Goal: Task Accomplishment & Management: Use online tool/utility

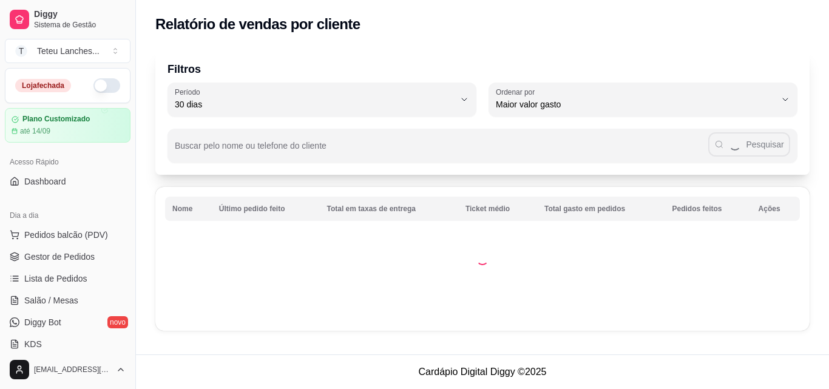
select select "30"
select select "HIGHEST_TOTAL_SPENT_WITH_ORDERS"
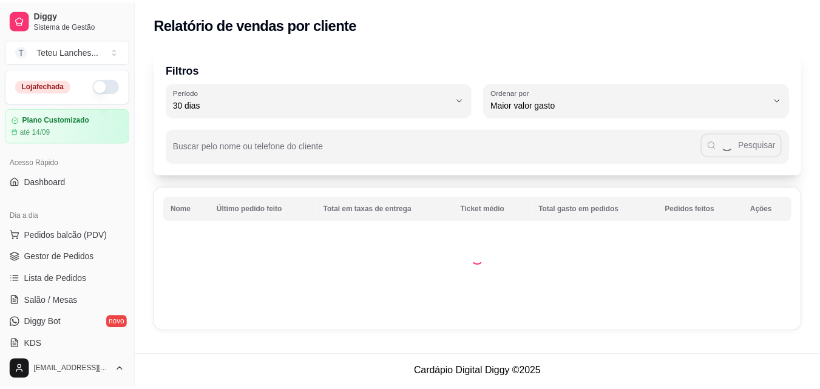
scroll to position [202, 0]
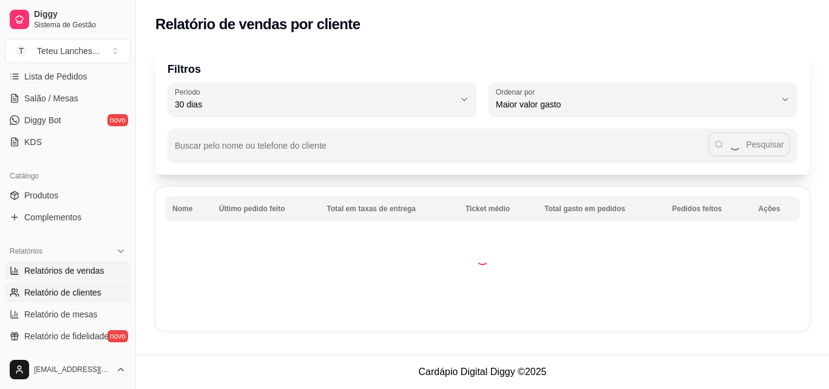
click at [72, 274] on span "Relatórios de vendas" at bounding box center [64, 271] width 80 height 12
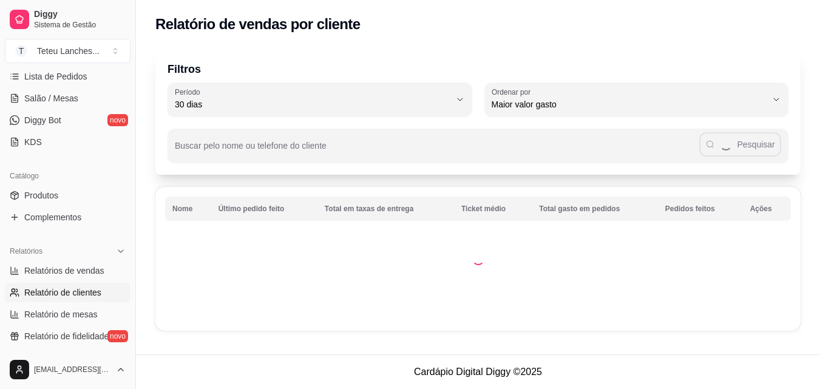
select select "ALL"
select select "0"
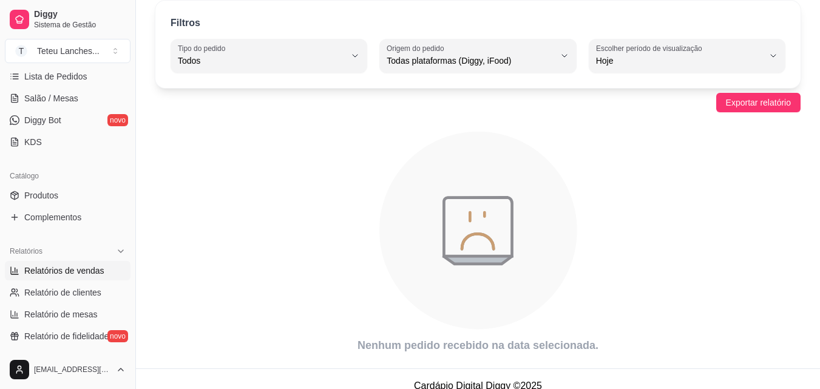
scroll to position [62, 0]
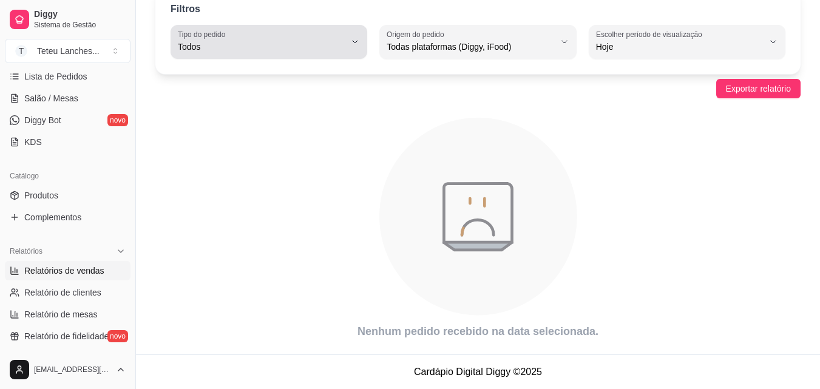
click at [334, 44] on span "Todos" at bounding box center [262, 47] width 168 height 12
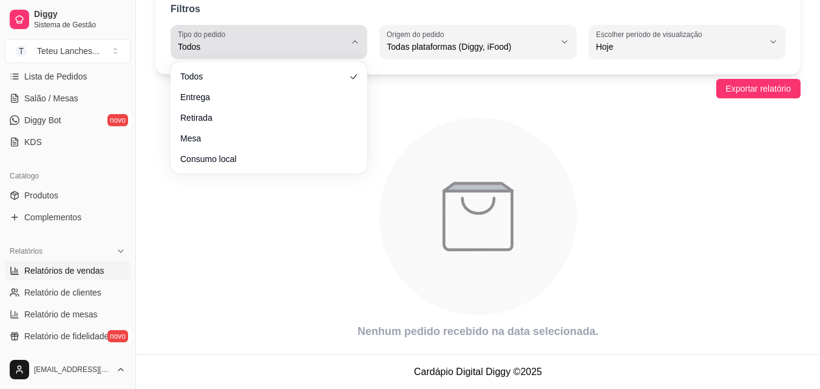
click at [354, 46] on icon "button" at bounding box center [355, 42] width 10 height 10
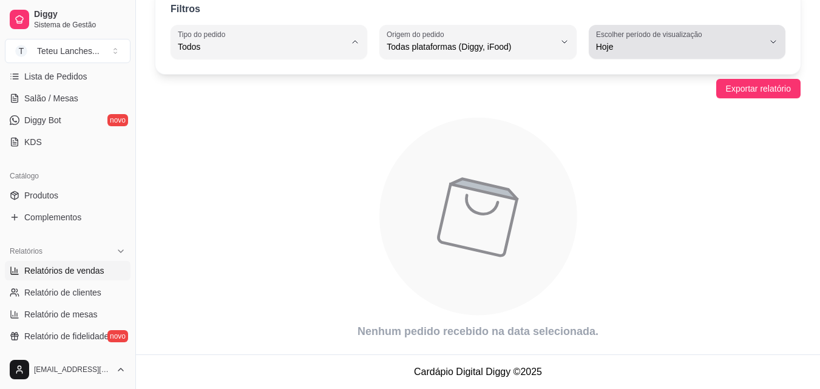
click at [615, 41] on span "Hoje" at bounding box center [680, 47] width 168 height 12
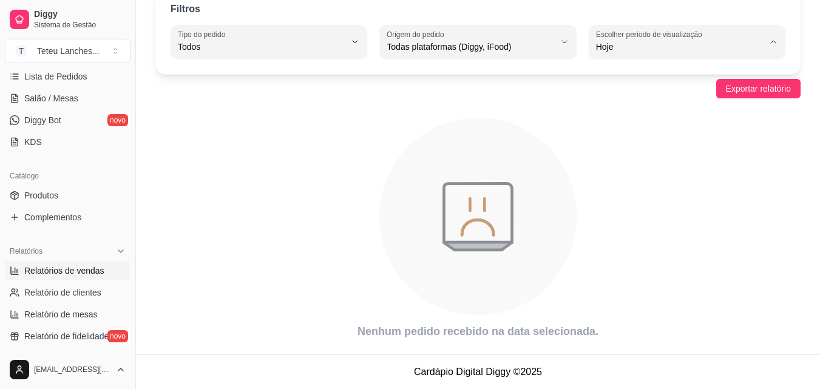
click at [616, 181] on span "45 dias" at bounding box center [681, 175] width 158 height 12
type input "45"
select select "45"
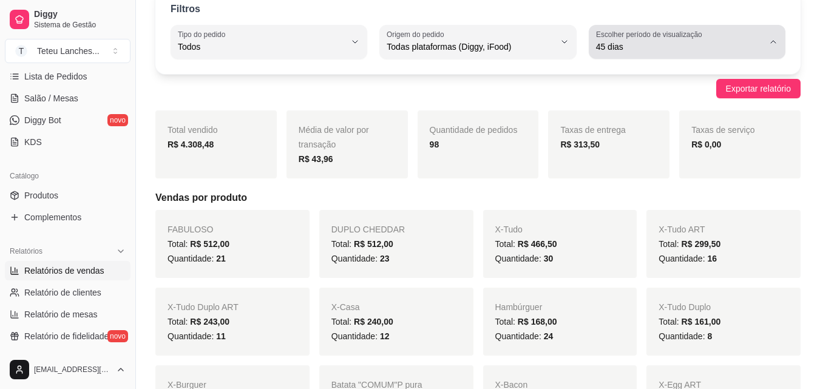
click at [633, 29] on label "Escolher período de visualização" at bounding box center [651, 34] width 110 height 10
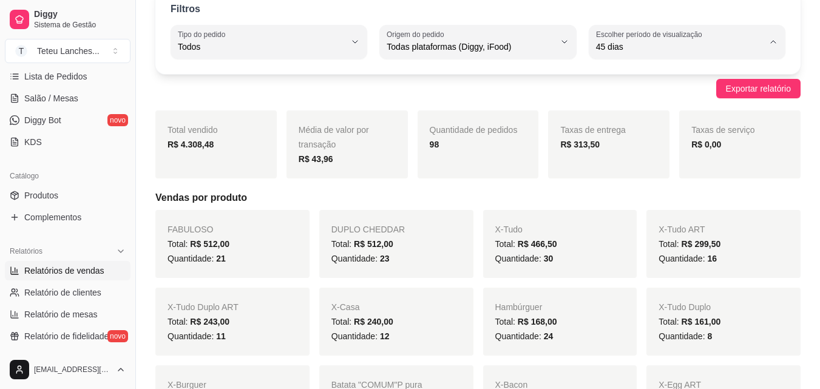
click at [634, 200] on span "Customizado" at bounding box center [681, 195] width 158 height 12
type input "-1"
select select "-1"
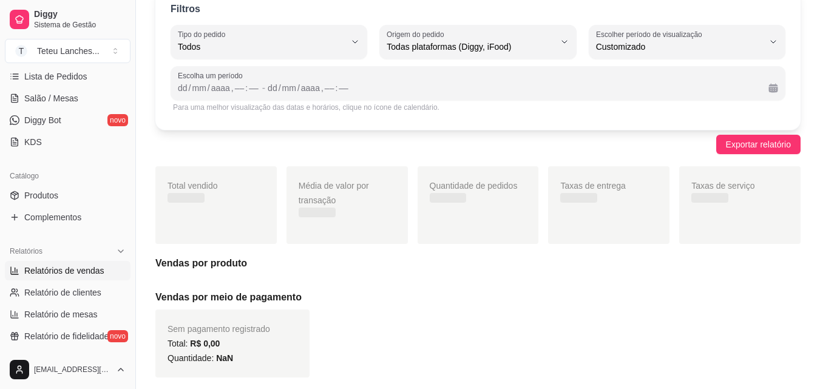
scroll to position [12, 0]
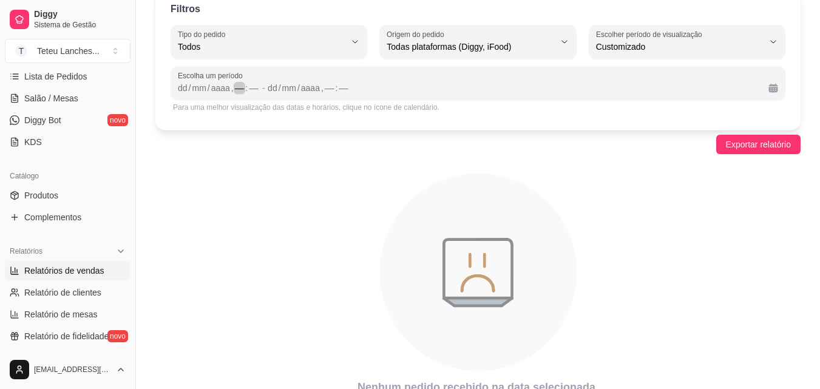
click at [243, 89] on div "––" at bounding box center [240, 88] width 12 height 12
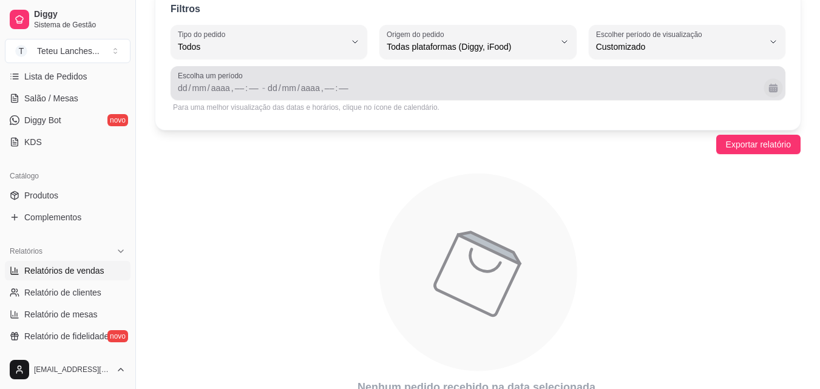
click at [773, 90] on button "Calendário" at bounding box center [773, 87] width 19 height 19
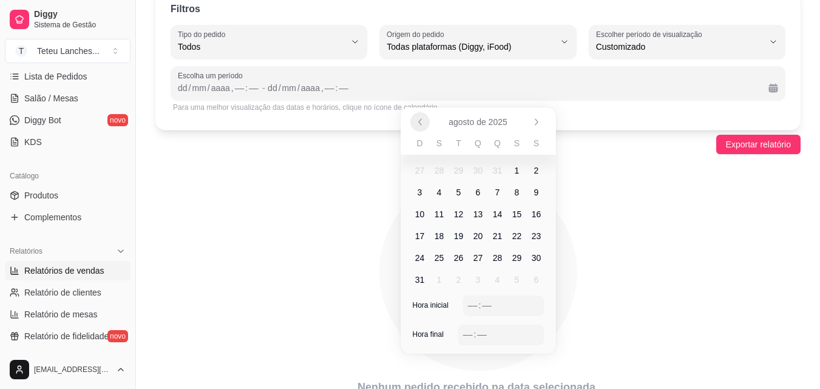
click at [420, 120] on icon "Anterior" at bounding box center [420, 122] width 10 height 10
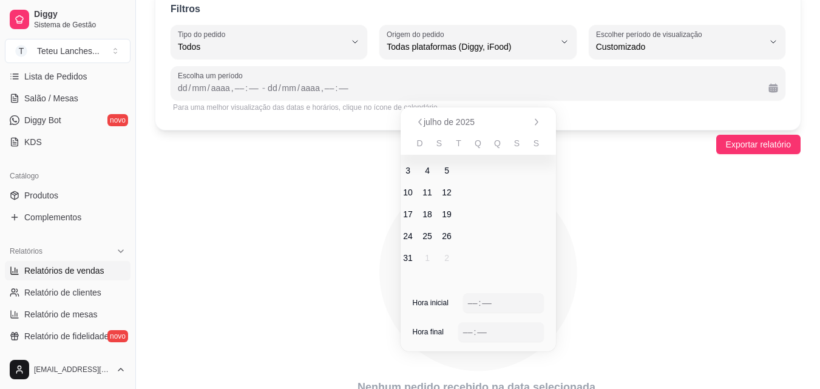
click at [420, 120] on icon "Anterior" at bounding box center [420, 122] width 10 height 10
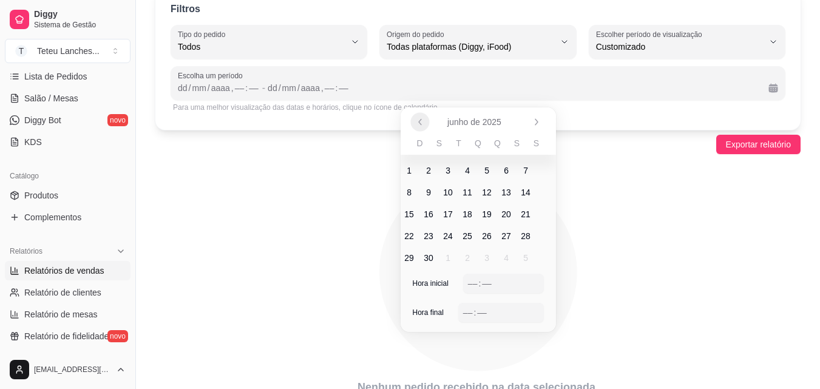
click at [420, 120] on icon "Anterior" at bounding box center [420, 122] width 10 height 10
click at [421, 121] on icon "Anterior" at bounding box center [420, 122] width 10 height 10
click at [421, 123] on div "abril de 2025" at bounding box center [478, 121] width 155 height 29
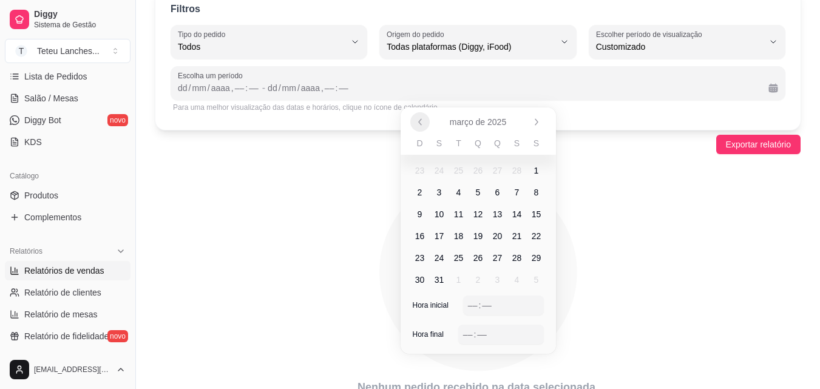
click at [421, 123] on icon "Anterior" at bounding box center [420, 122] width 10 height 10
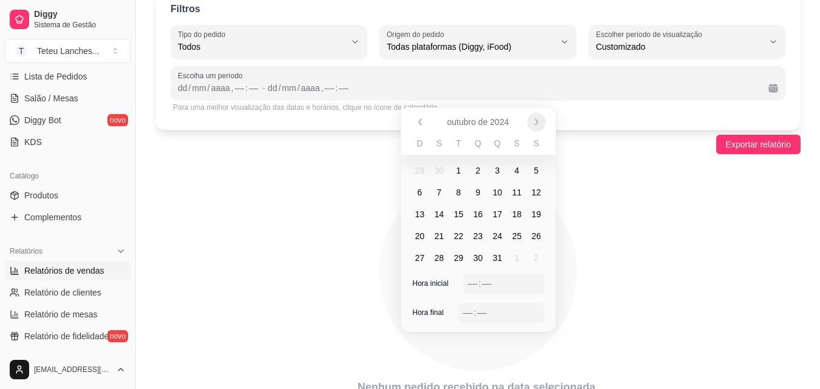
click at [534, 119] on icon "Próximo" at bounding box center [537, 122] width 10 height 10
click at [534, 119] on div "outubro de 2024" at bounding box center [478, 121] width 155 height 29
click at [534, 119] on icon "Próximo" at bounding box center [537, 122] width 10 height 10
click at [475, 169] on span "1" at bounding box center [478, 170] width 19 height 19
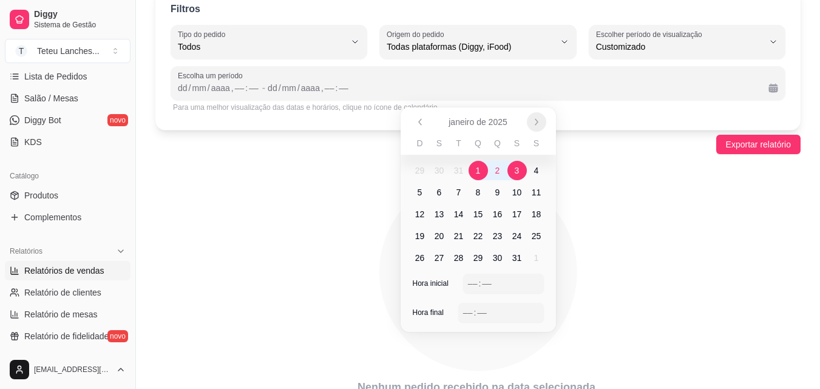
click at [533, 120] on icon "Próximo" at bounding box center [537, 122] width 10 height 10
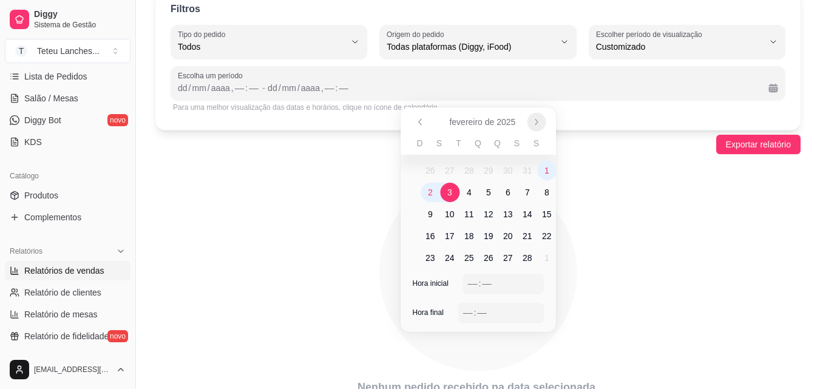
click at [533, 120] on icon "Próximo" at bounding box center [537, 122] width 10 height 10
click at [533, 120] on div "fevereiro de 2025" at bounding box center [478, 121] width 155 height 29
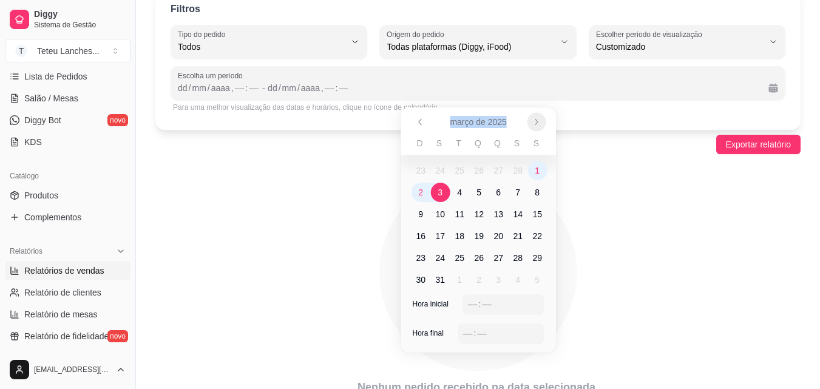
click at [533, 120] on icon "Próximo" at bounding box center [537, 122] width 10 height 10
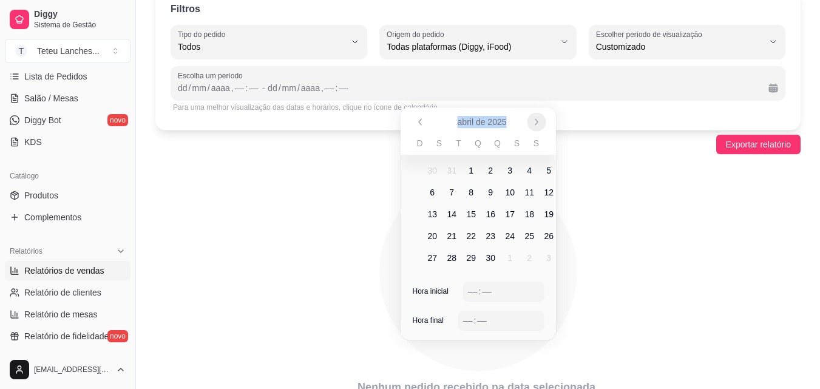
click at [533, 120] on icon "Próximo" at bounding box center [537, 122] width 10 height 10
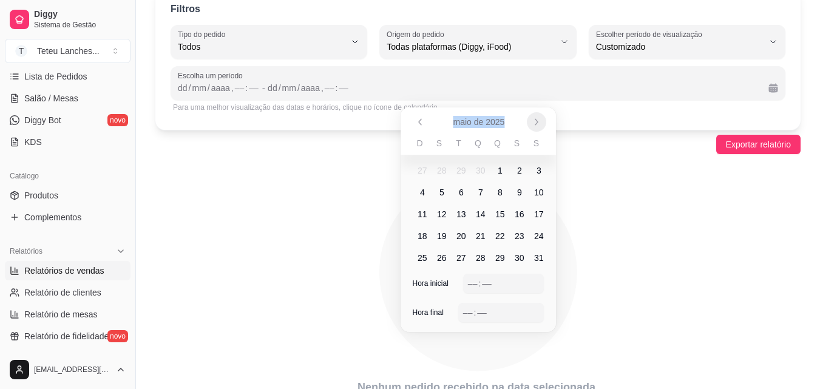
click at [535, 119] on icon "Próximo" at bounding box center [536, 121] width 2 height 5
click at [540, 120] on icon "Próximo" at bounding box center [537, 122] width 10 height 10
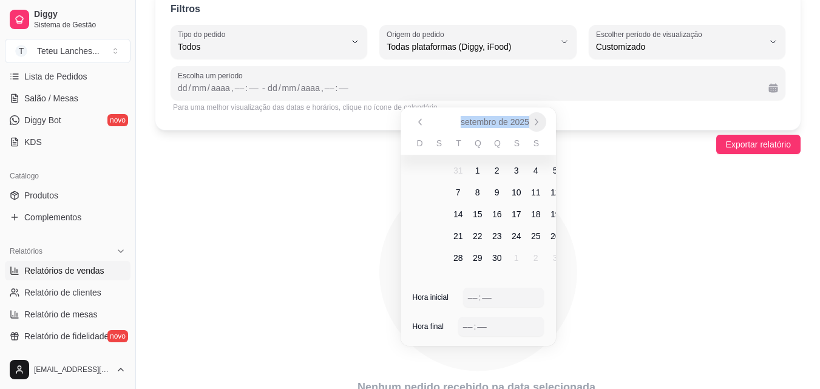
click at [540, 120] on icon "Próximo" at bounding box center [537, 122] width 10 height 10
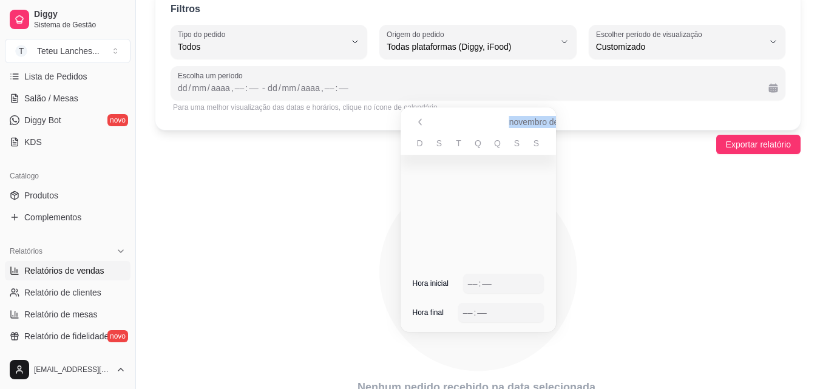
click at [540, 120] on icon "Próximo" at bounding box center [537, 122] width 10 height 10
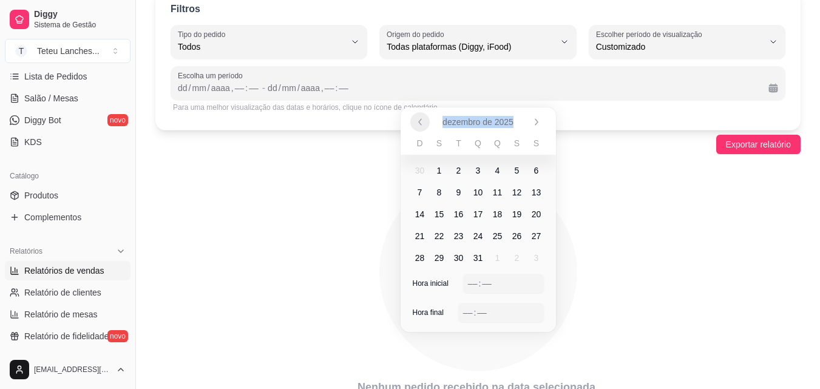
click at [420, 122] on icon "Anterior" at bounding box center [420, 122] width 10 height 10
click at [535, 215] on span "16" at bounding box center [537, 214] width 10 height 12
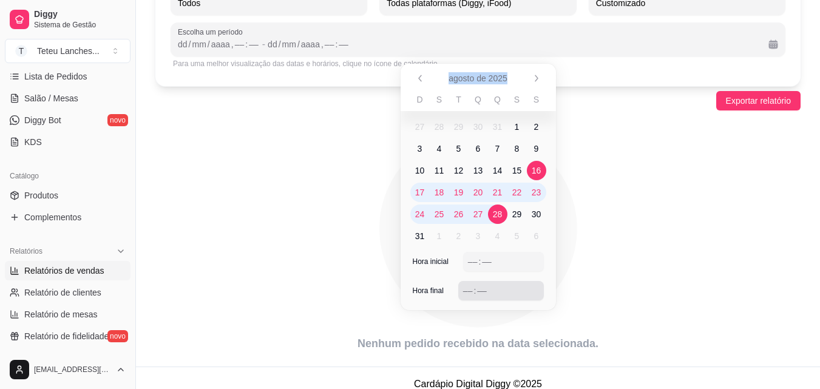
scroll to position [118, 0]
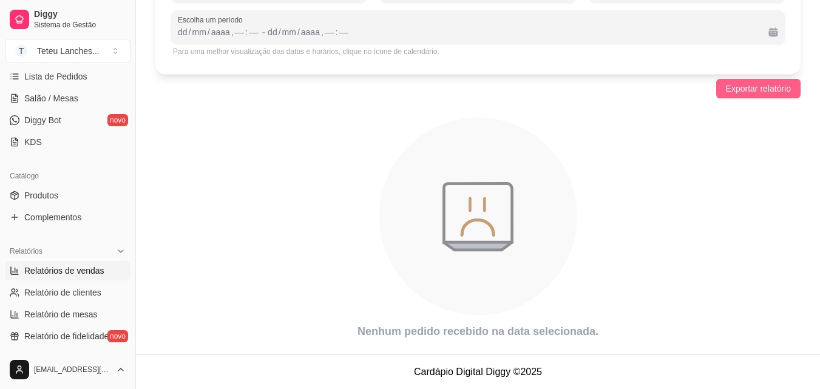
click at [770, 92] on span "Exportar relatório" at bounding box center [758, 88] width 65 height 13
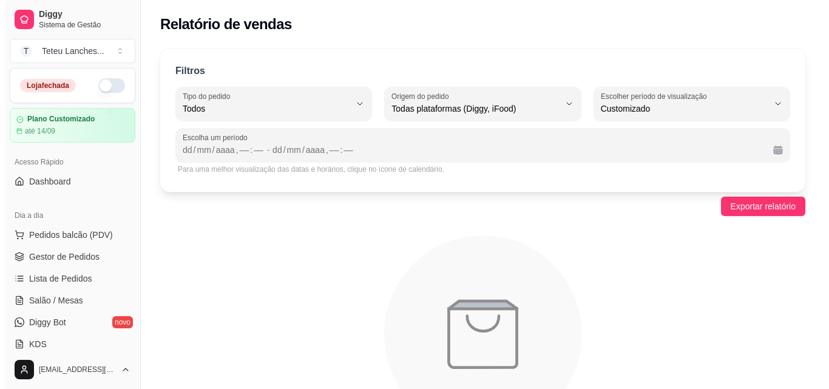
scroll to position [202, 0]
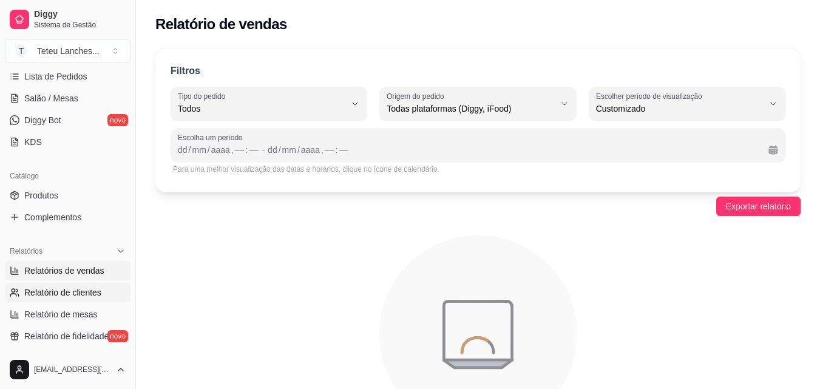
click at [88, 290] on span "Relatório de clientes" at bounding box center [62, 292] width 77 height 12
select select "30"
select select "HIGHEST_TOTAL_SPENT_WITH_ORDERS"
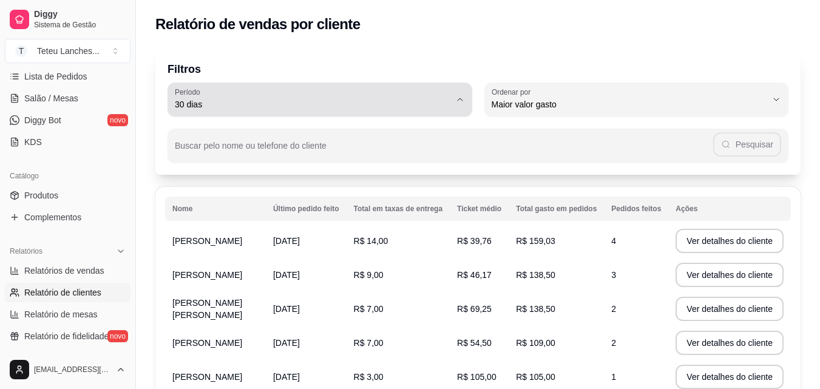
click at [454, 97] on button "Período 30 dias" at bounding box center [320, 100] width 305 height 34
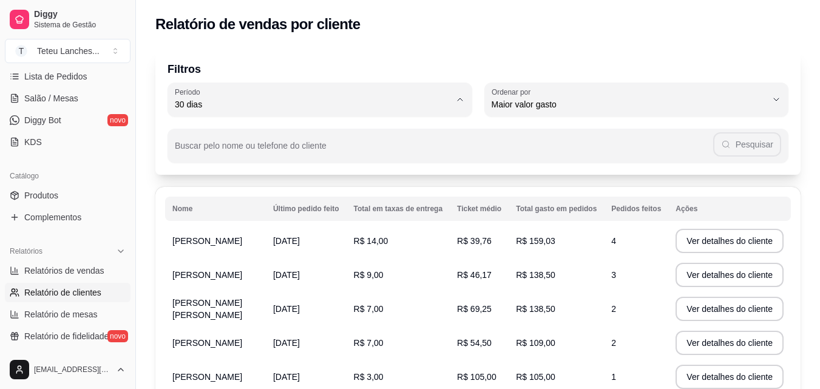
click at [244, 258] on span "60 dias" at bounding box center [314, 252] width 262 height 12
type input "60"
select select "60"
click at [93, 318] on span "Relatório de mesas" at bounding box center [60, 314] width 73 height 12
select select "TOTAL_OF_ORDERS"
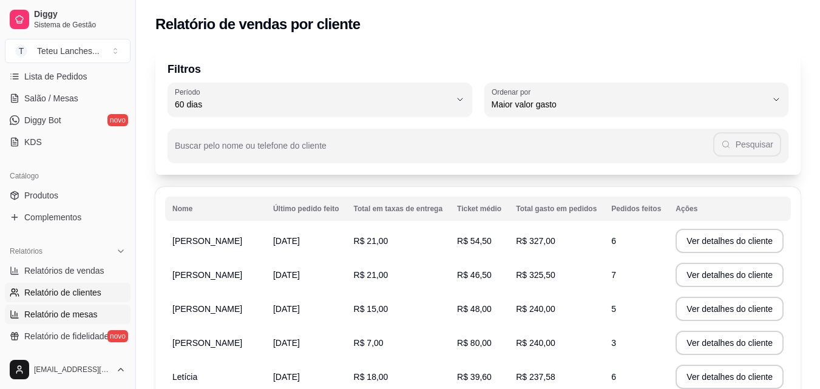
select select "7"
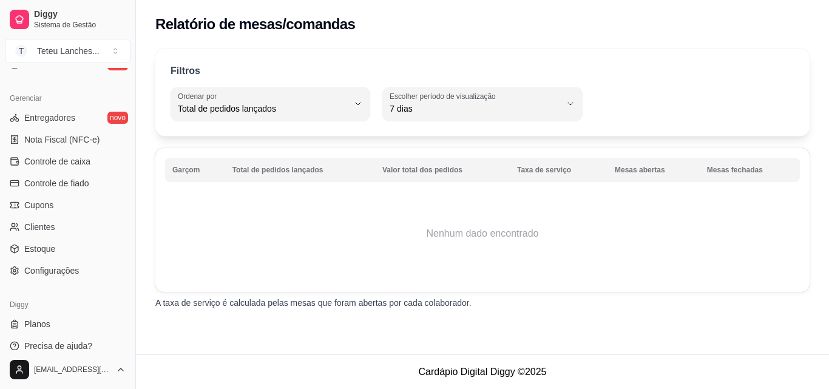
scroll to position [484, 0]
